Goal: Navigation & Orientation: Find specific page/section

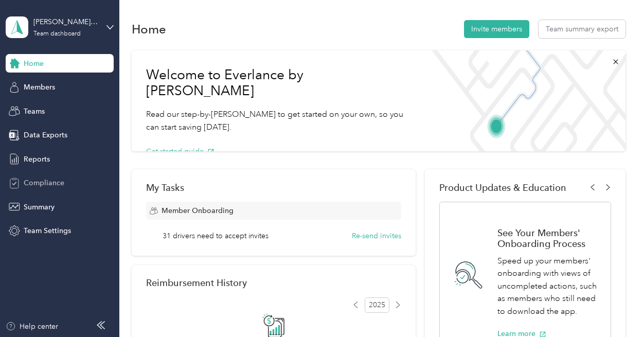
click at [65, 186] on div "Compliance" at bounding box center [60, 183] width 108 height 19
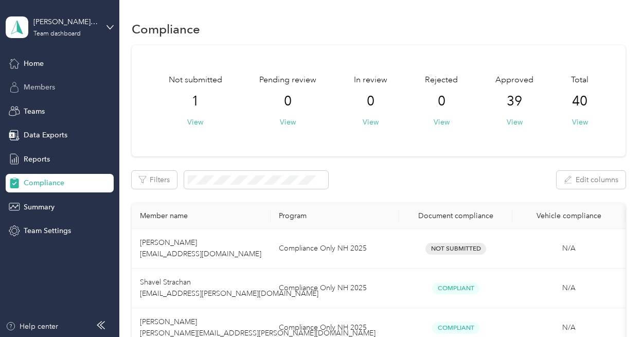
click at [42, 90] on span "Members" at bounding box center [39, 87] width 31 height 11
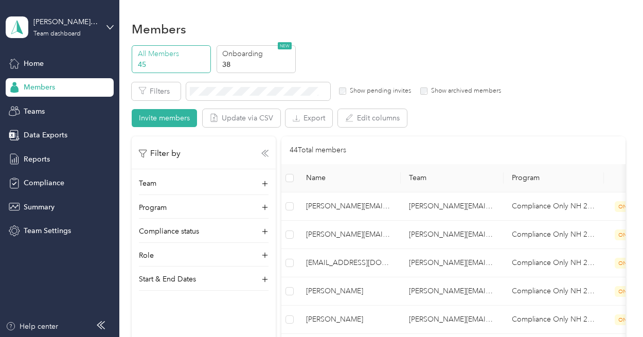
click at [264, 152] on icon at bounding box center [264, 153] width 4 height 6
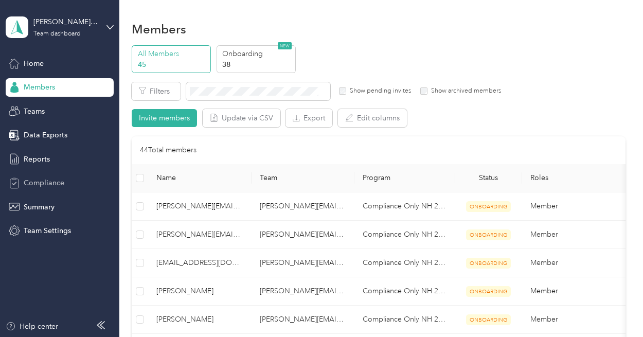
click at [44, 179] on span "Compliance" at bounding box center [44, 183] width 41 height 11
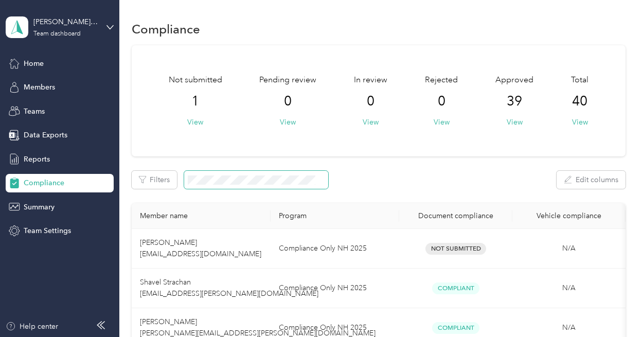
click at [215, 173] on span at bounding box center [256, 180] width 144 height 18
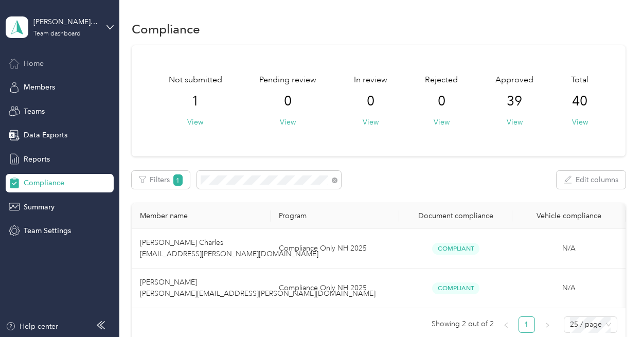
click at [46, 68] on div "Home" at bounding box center [60, 63] width 108 height 19
